Goal: Transaction & Acquisition: Purchase product/service

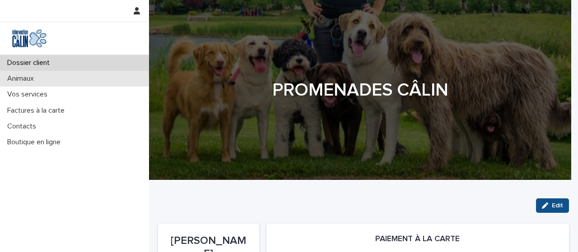
click at [30, 79] on p "Animaux" at bounding box center [22, 78] width 37 height 9
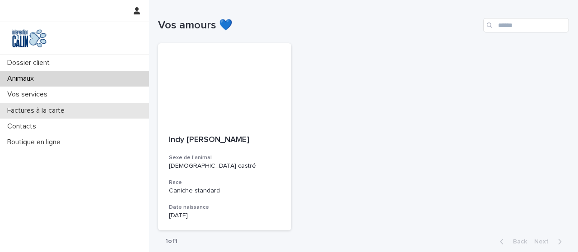
click at [30, 110] on p "Factures à la carte" at bounding box center [38, 110] width 68 height 9
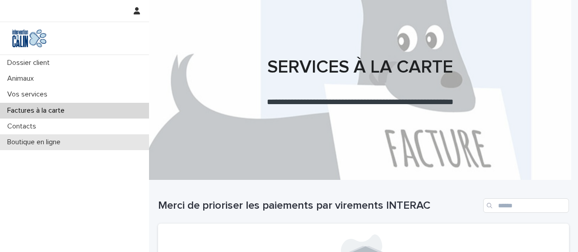
click at [33, 144] on p "Boutique en ligne" at bounding box center [36, 142] width 64 height 9
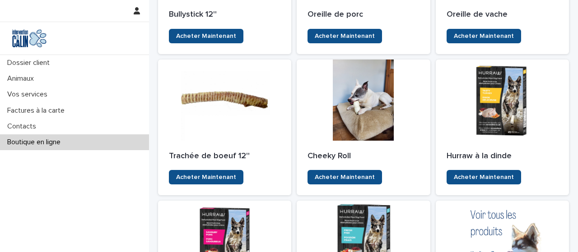
scroll to position [302, 0]
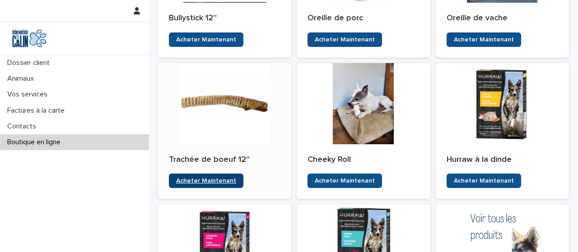
click at [212, 183] on span "Acheter Maintenant" at bounding box center [206, 181] width 60 height 6
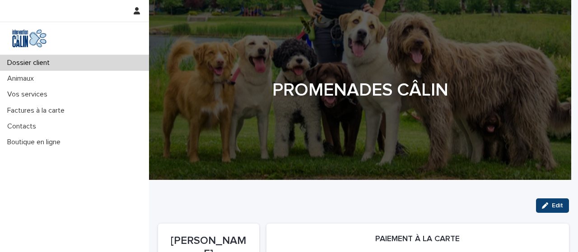
click at [536, 203] on button "Edit" at bounding box center [552, 206] width 33 height 14
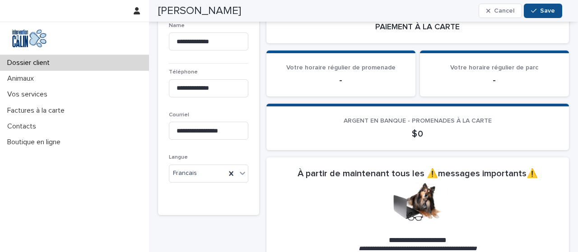
scroll to position [194, 0]
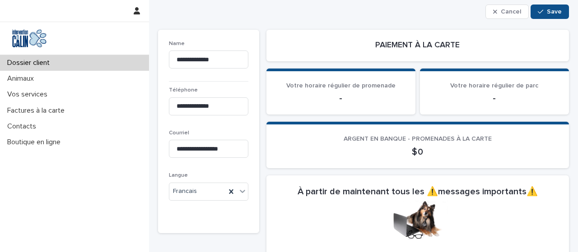
click at [379, 90] on div "Votre horaire régulier de promenade -" at bounding box center [340, 93] width 127 height 22
click at [356, 84] on span "Votre horaire régulier de promenade" at bounding box center [340, 86] width 109 height 6
